Goal: Information Seeking & Learning: Learn about a topic

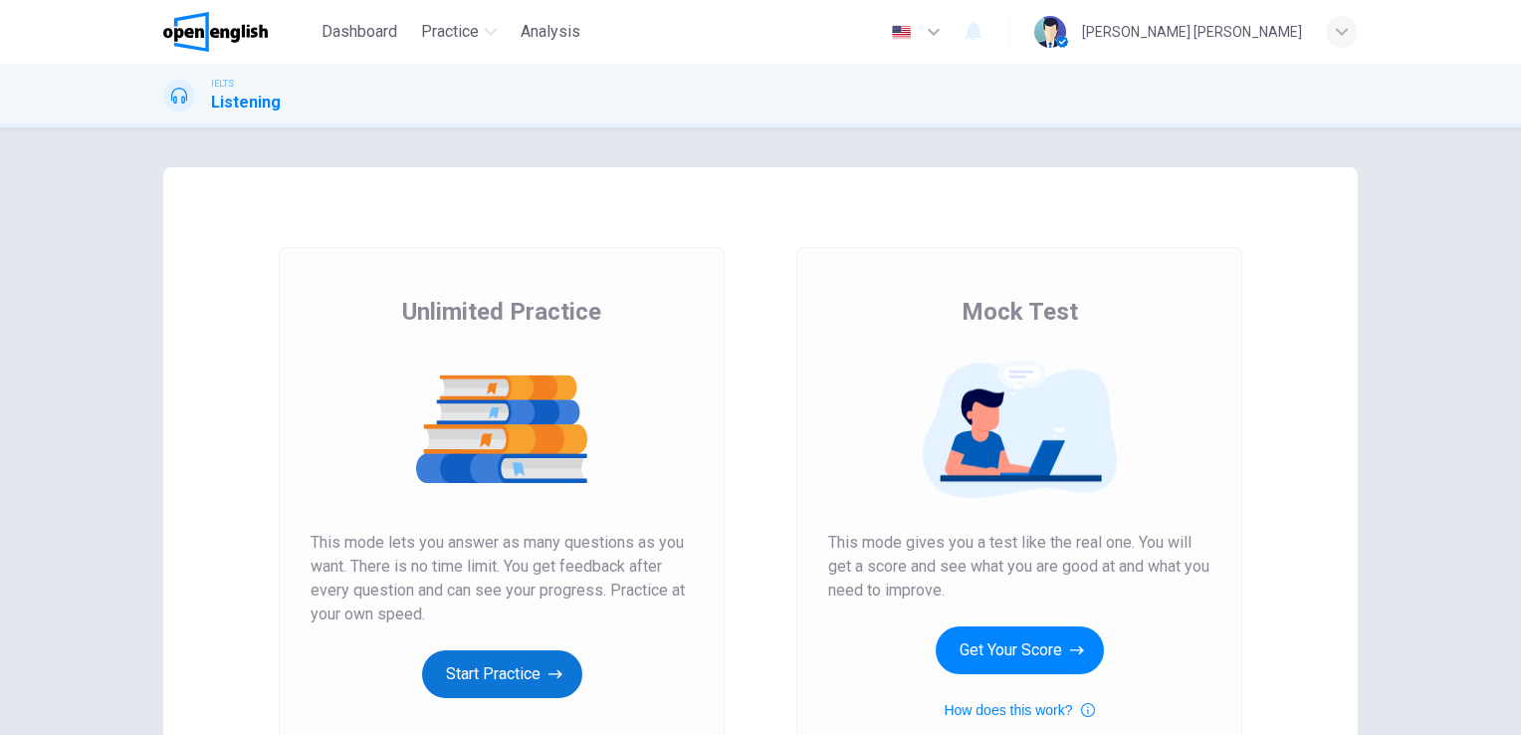
click at [537, 682] on button "Start Practice" at bounding box center [502, 674] width 160 height 48
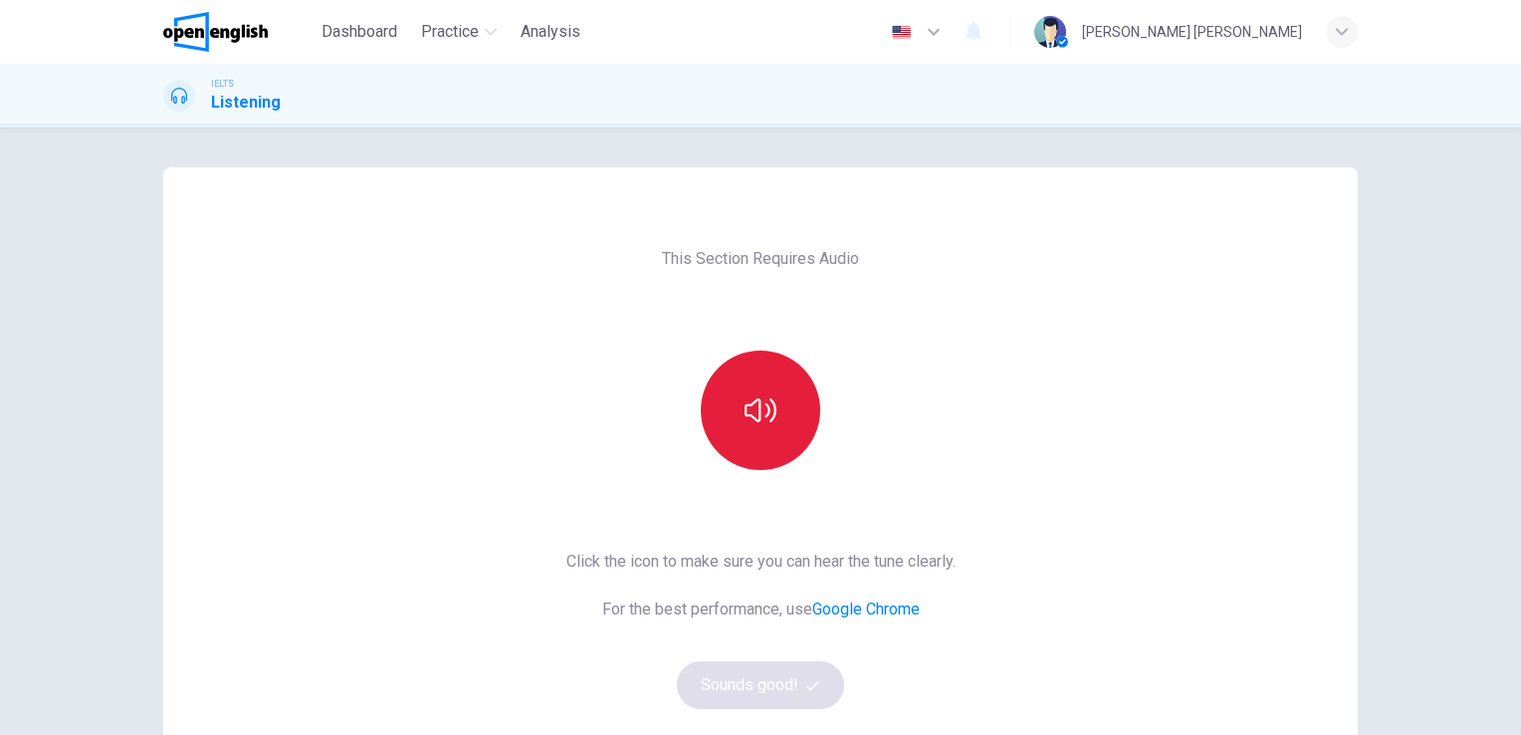
click at [759, 424] on icon "button" at bounding box center [761, 410] width 32 height 32
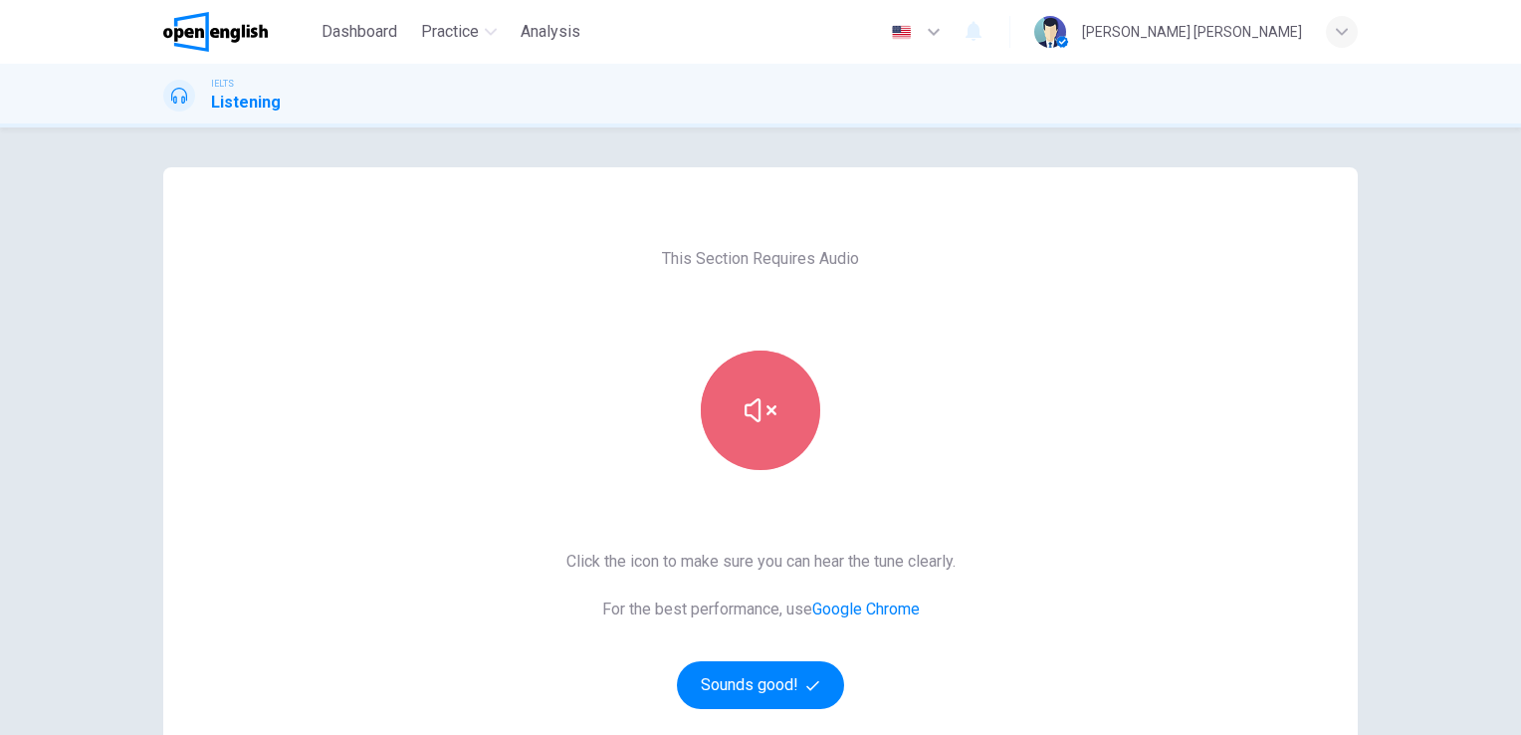
click at [759, 424] on icon "button" at bounding box center [761, 410] width 32 height 32
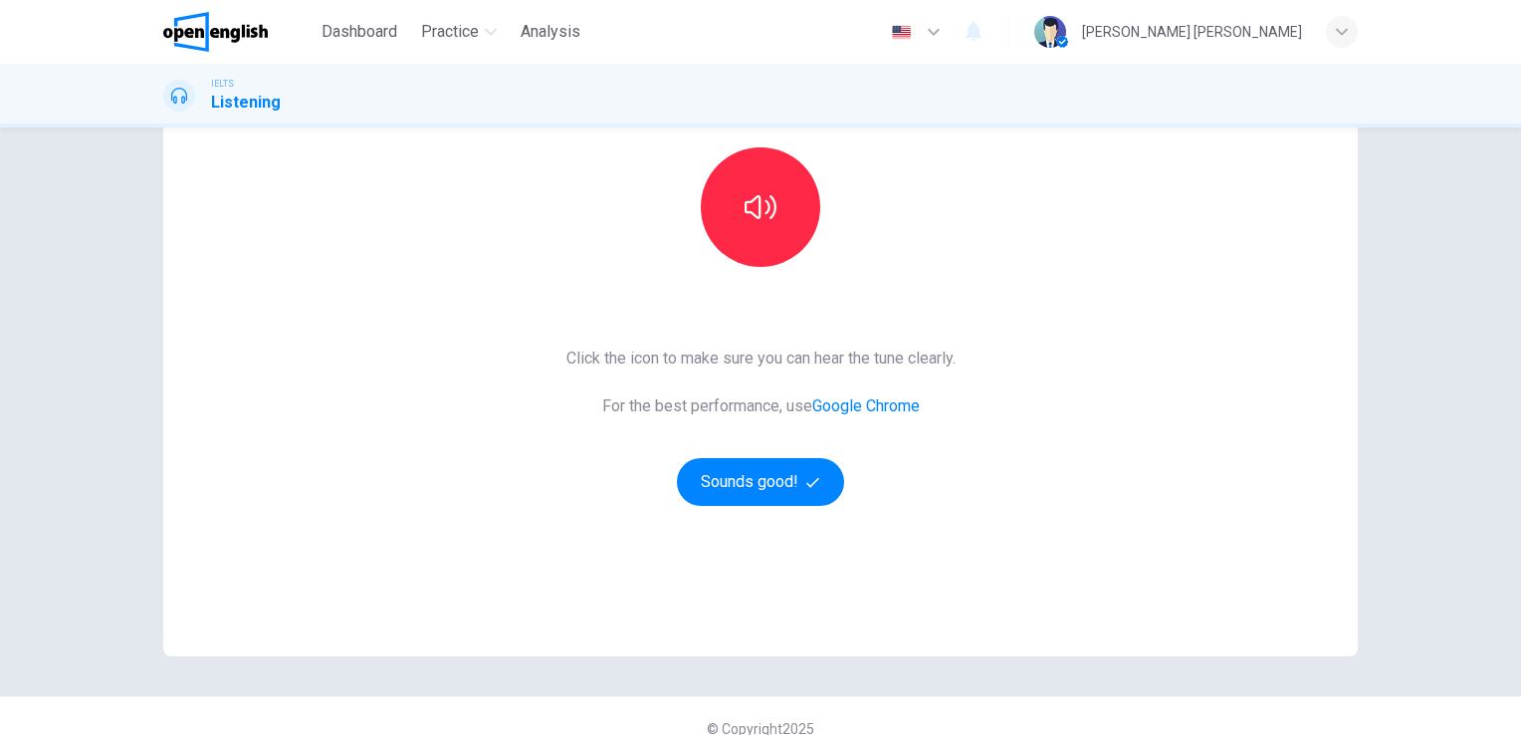
scroll to position [227, 0]
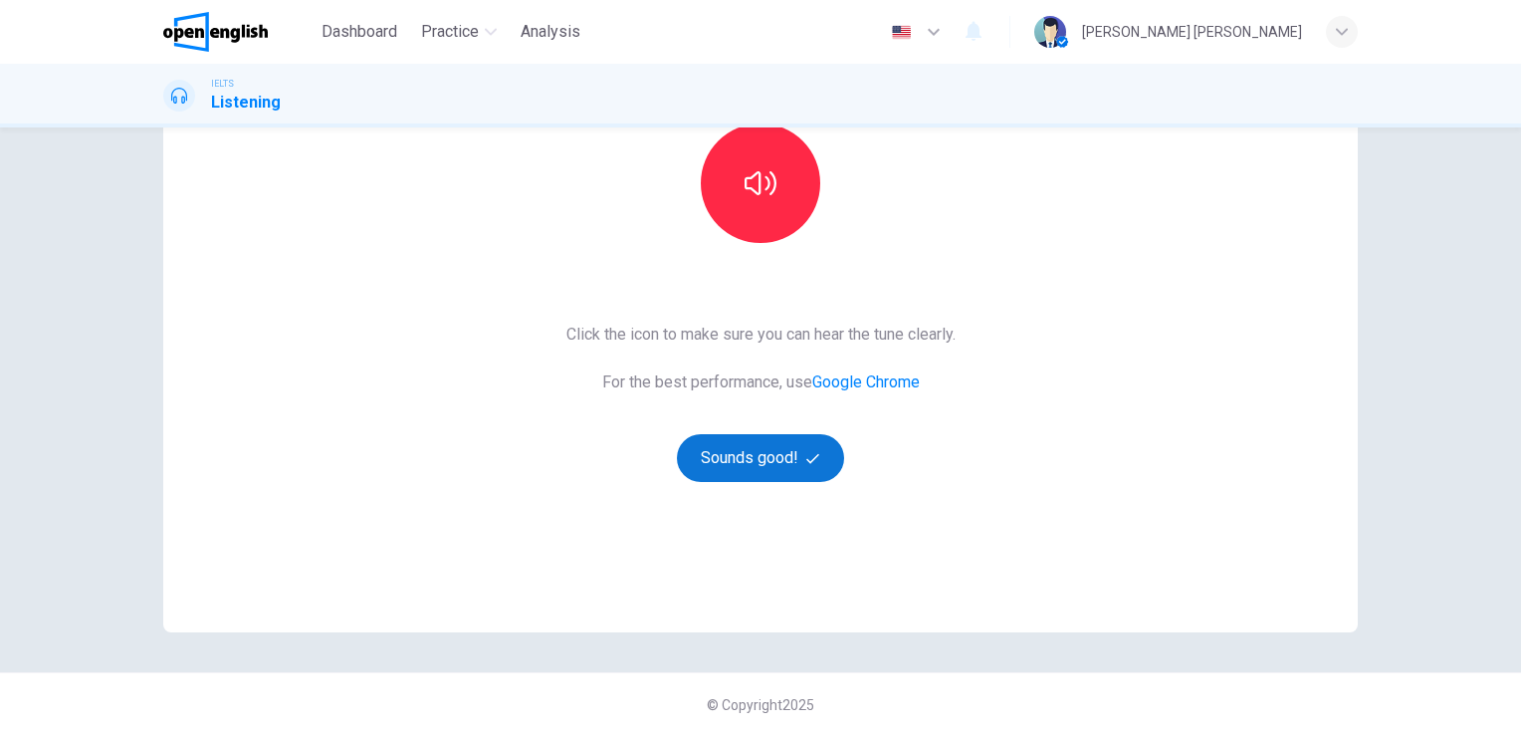
click at [752, 450] on button "Sounds good!" at bounding box center [760, 458] width 167 height 48
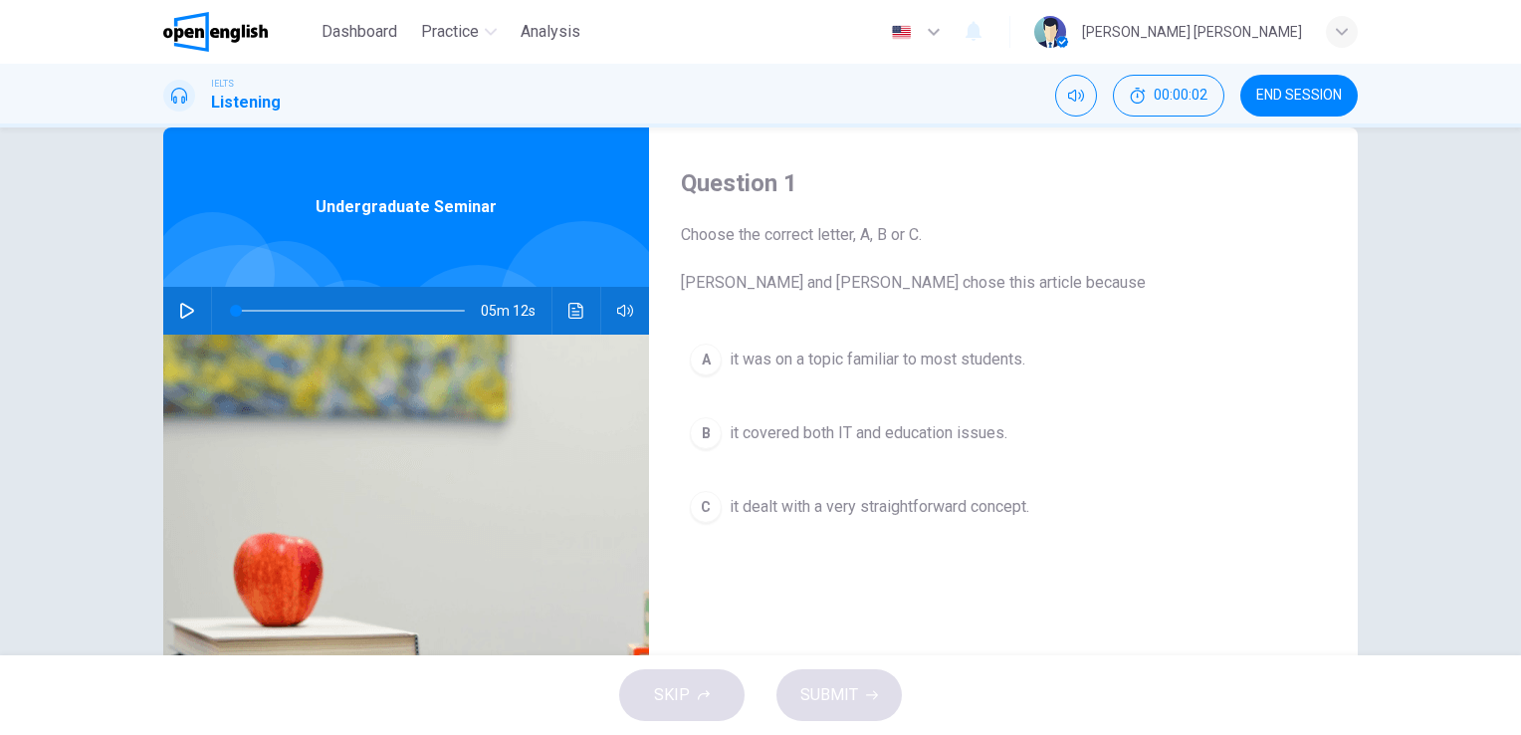
scroll to position [0, 0]
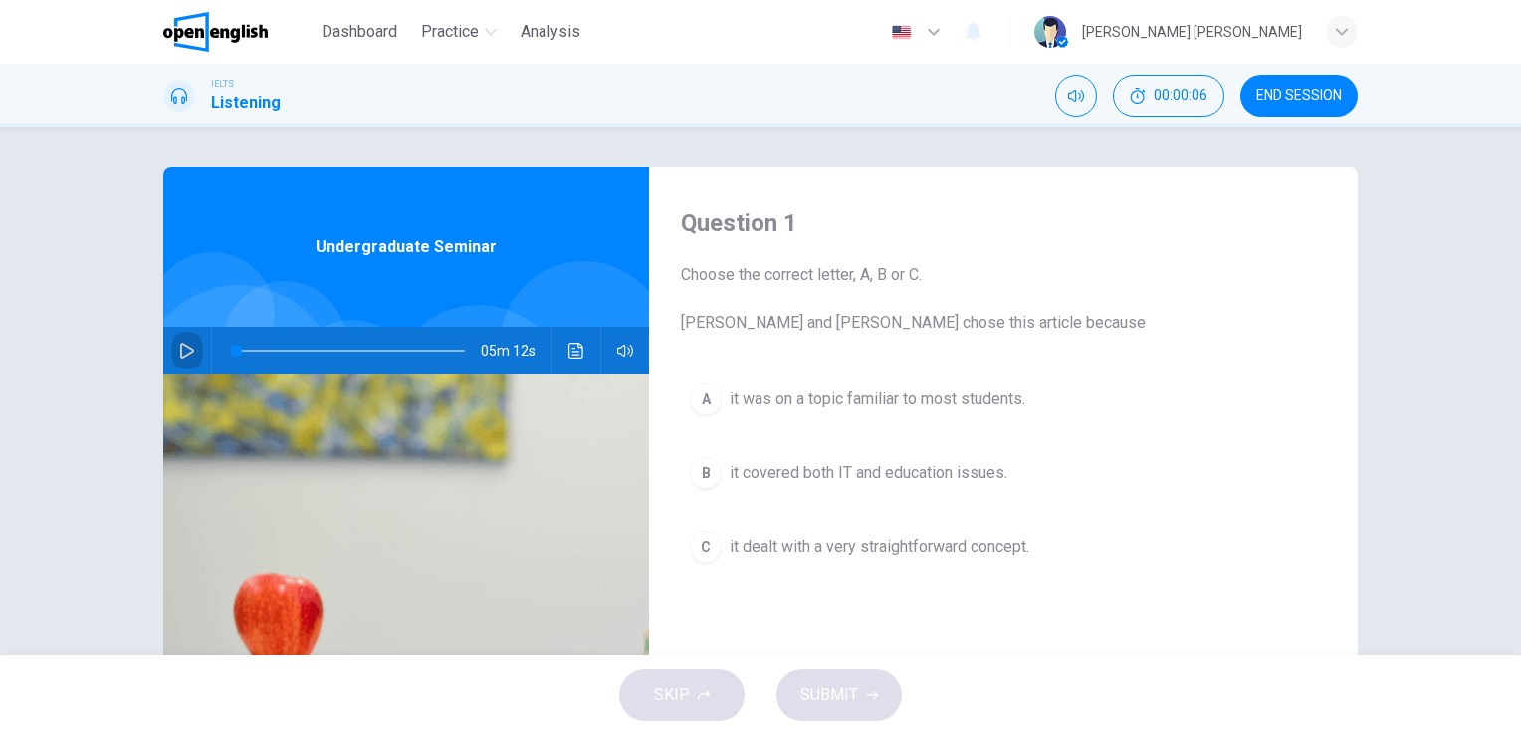
click at [183, 346] on icon "button" at bounding box center [187, 350] width 14 height 16
click at [575, 357] on icon "Click to see the audio transcription" at bounding box center [575, 350] width 15 height 16
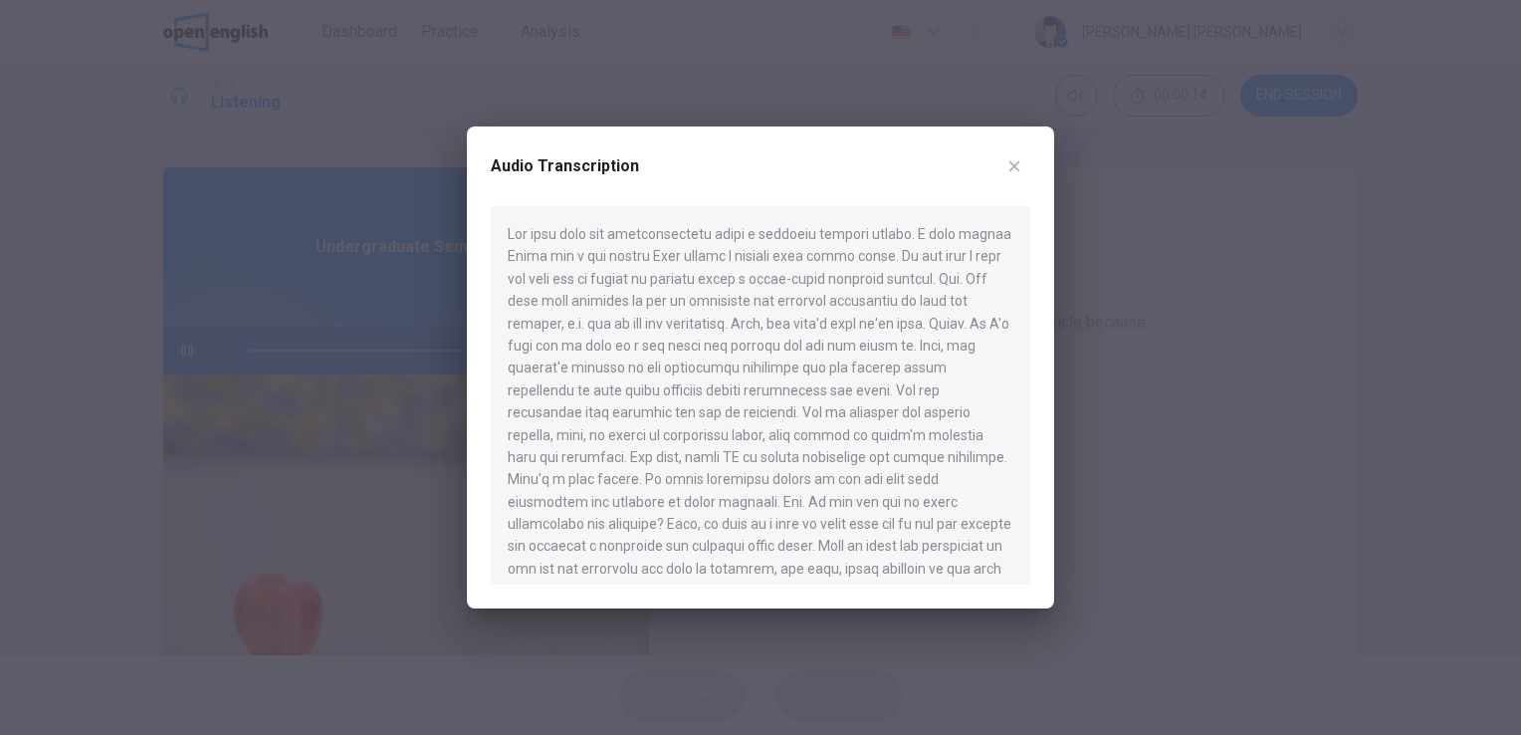
click at [716, 291] on div at bounding box center [760, 395] width 539 height 378
click at [1015, 167] on icon "button" at bounding box center [1014, 166] width 11 height 11
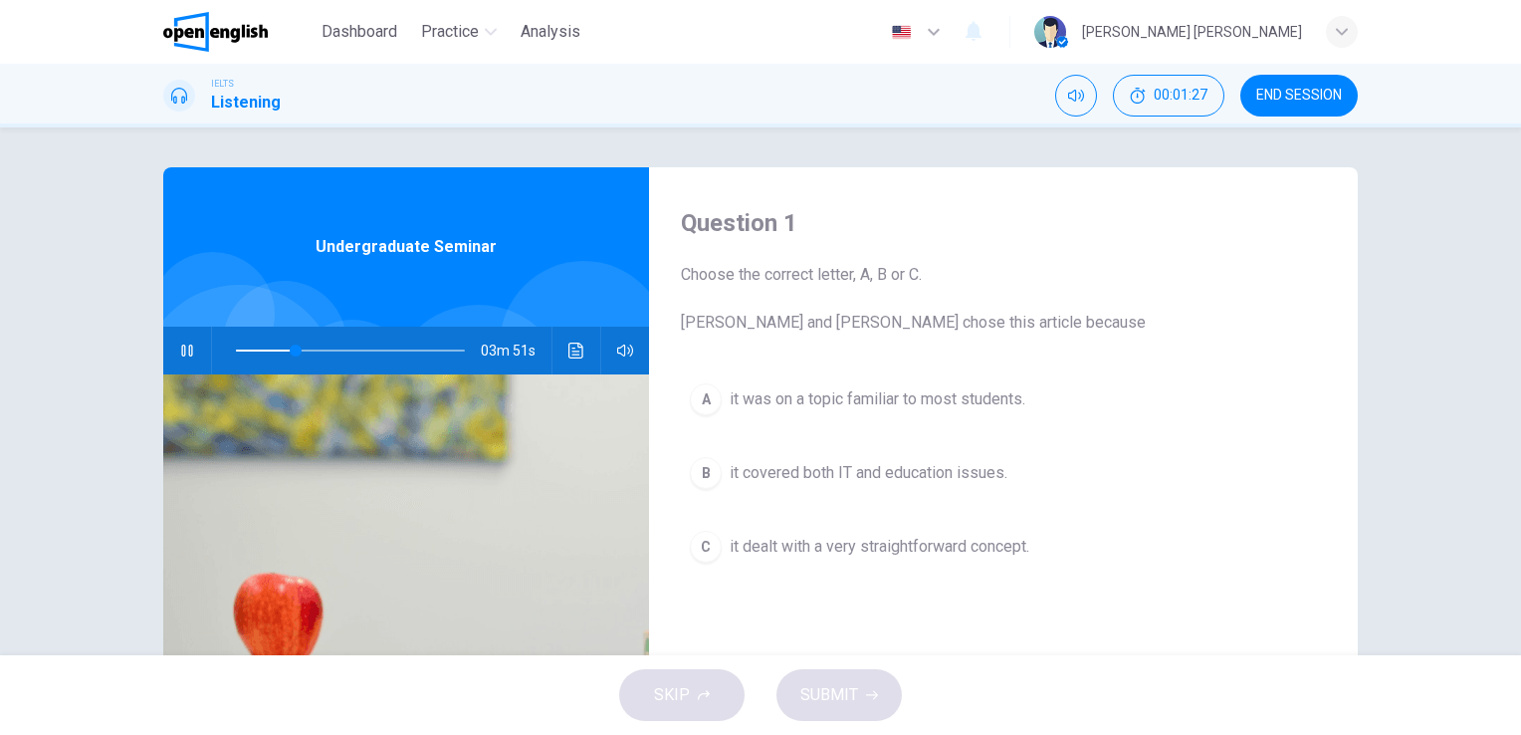
click at [959, 480] on span "it covered both IT and education issues." at bounding box center [869, 473] width 278 height 24
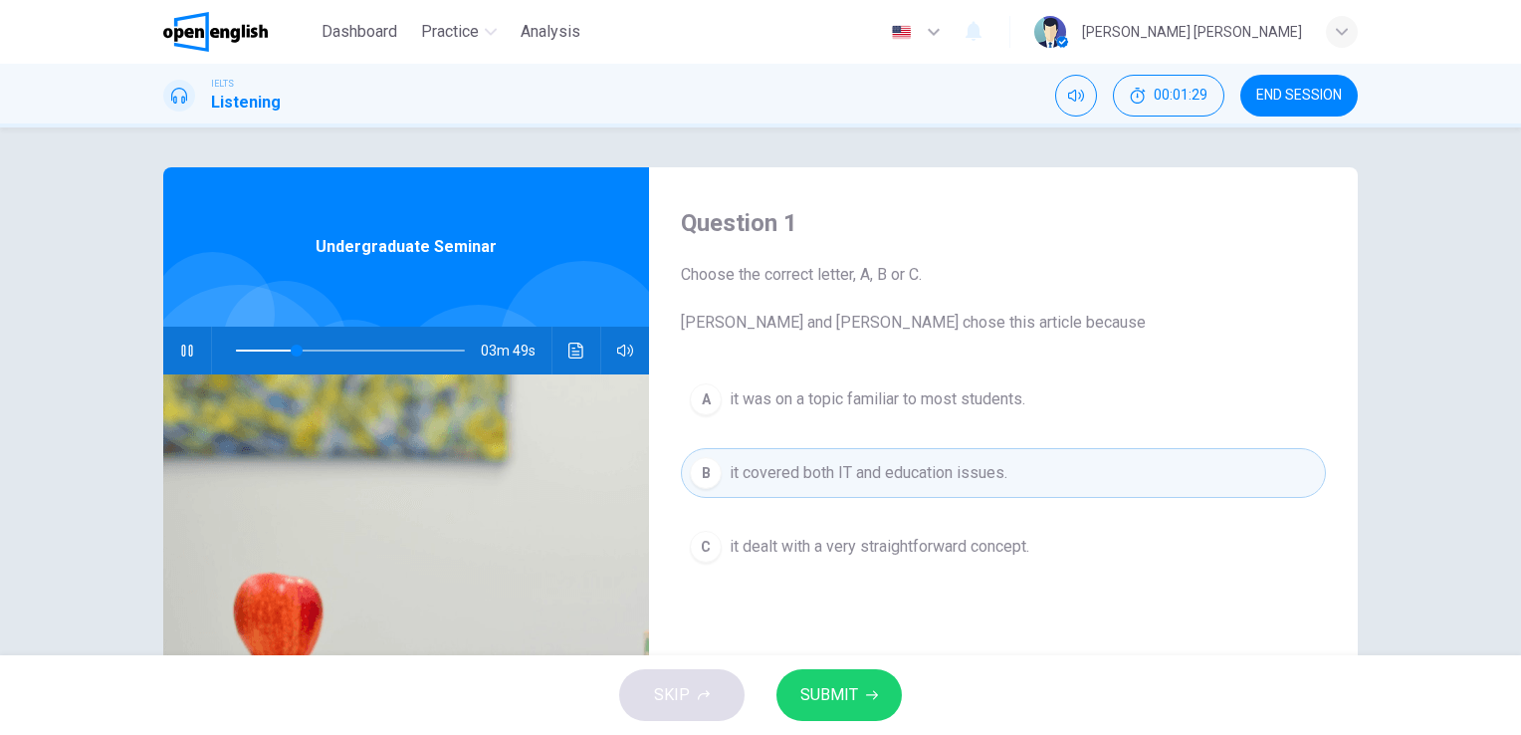
click at [866, 691] on icon "button" at bounding box center [872, 695] width 12 height 12
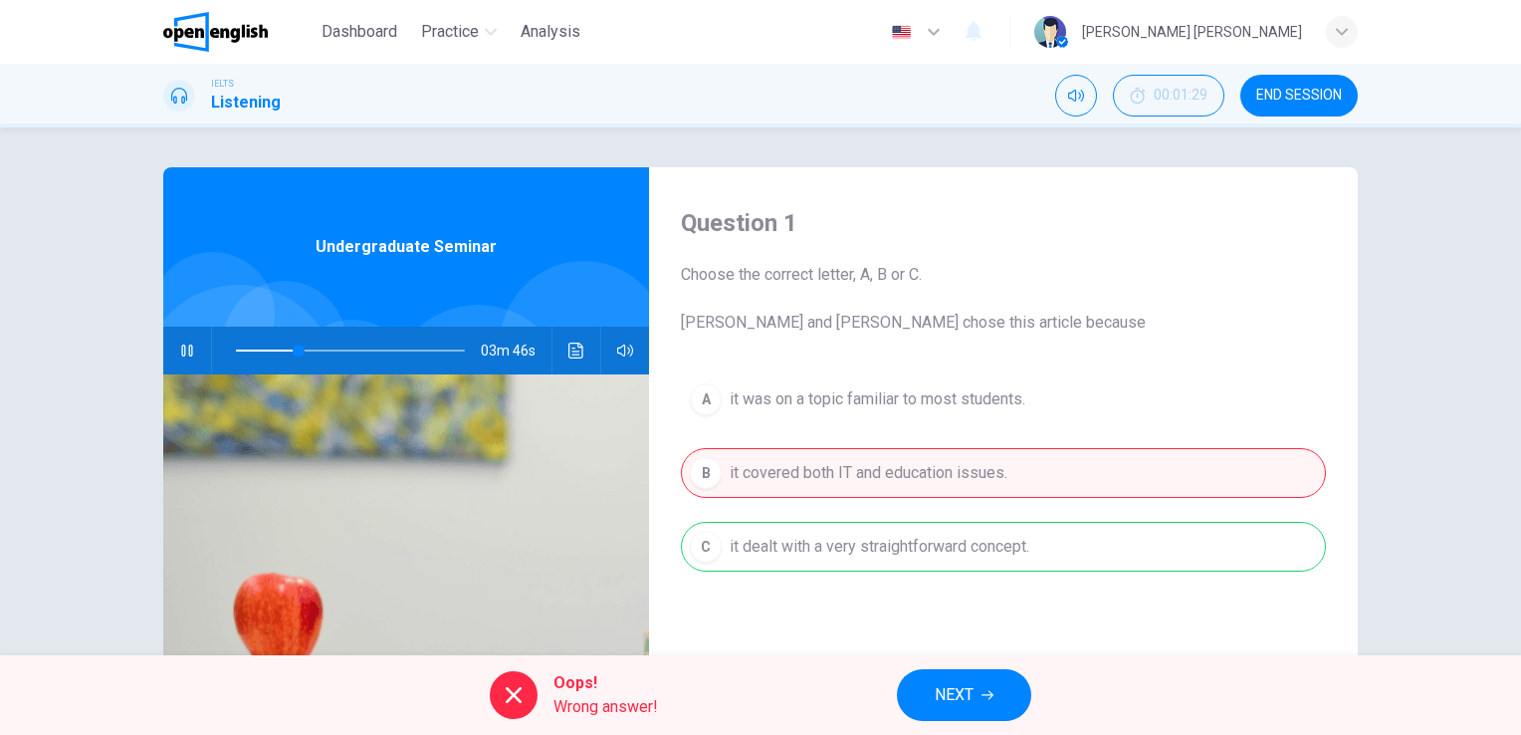
click at [793, 554] on div "A it was on a topic familiar to most students. B it covered both IT and educati…" at bounding box center [1003, 492] width 645 height 237
type input "**"
